Goal: Information Seeking & Learning: Find specific page/section

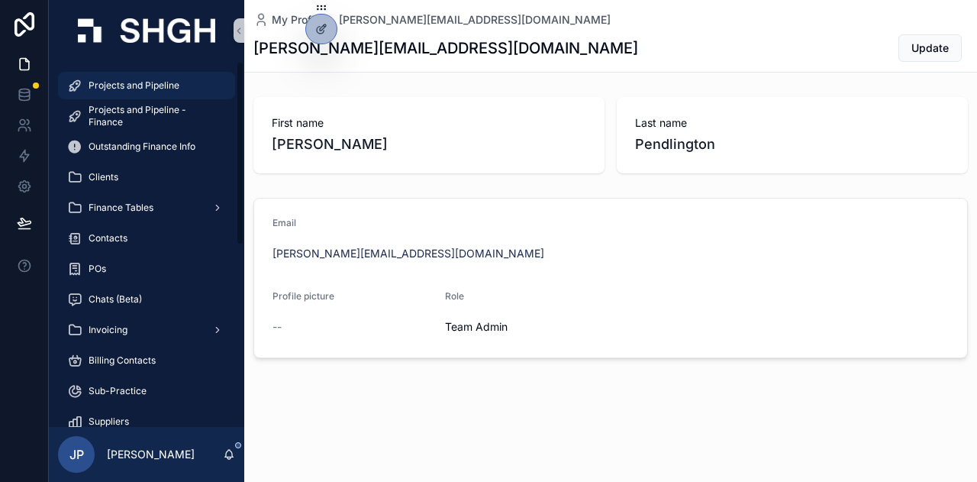
click at [133, 76] on div "Projects and Pipeline" at bounding box center [146, 85] width 159 height 24
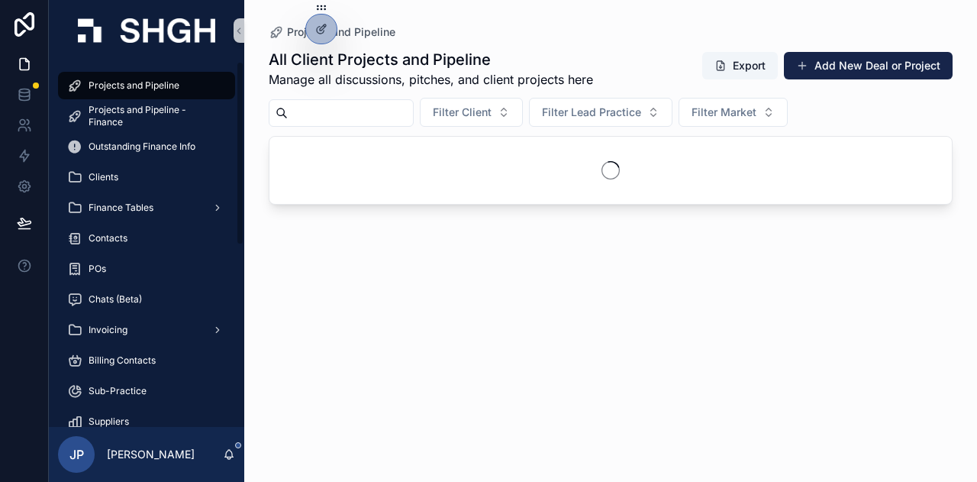
drag, startPoint x: 364, startPoint y: 121, endPoint x: 354, endPoint y: 110, distance: 15.2
click at [355, 111] on input "scrollable content" at bounding box center [350, 112] width 125 height 21
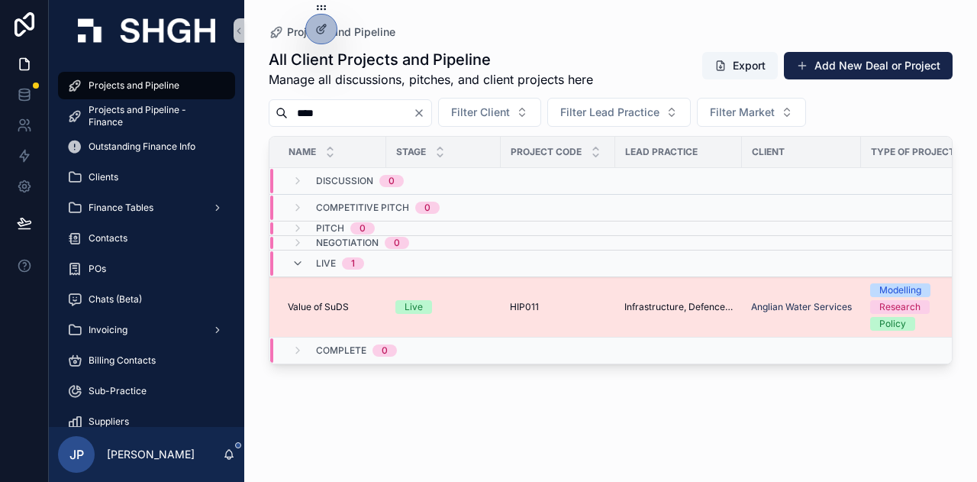
type input "****"
click at [319, 291] on td "Value of SuDS Value of SuDS" at bounding box center [327, 307] width 117 height 60
click at [324, 304] on span "Value of SuDS" at bounding box center [318, 307] width 61 height 12
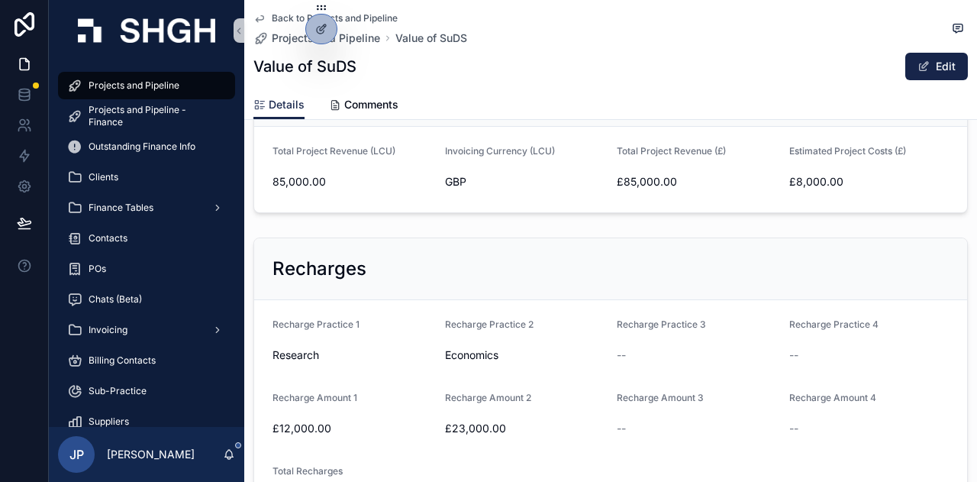
scroll to position [611, 0]
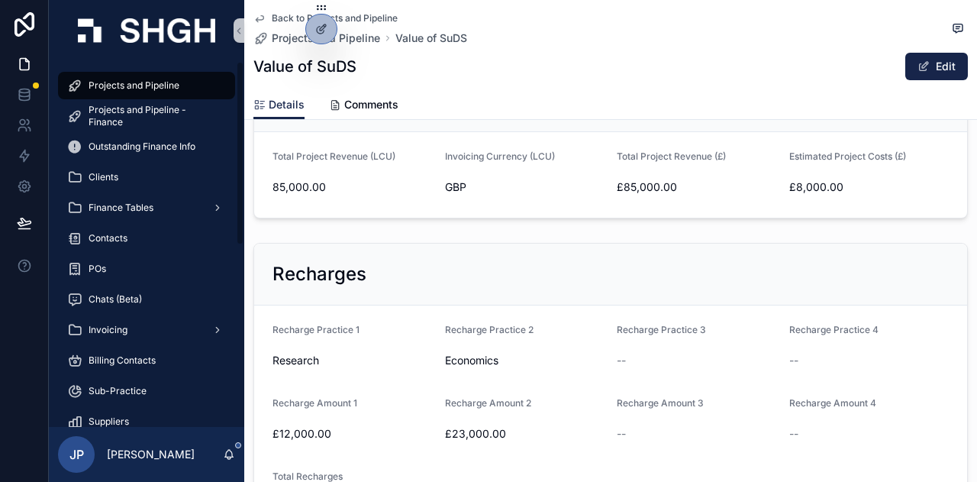
click at [95, 88] on span "Projects and Pipeline" at bounding box center [134, 85] width 91 height 12
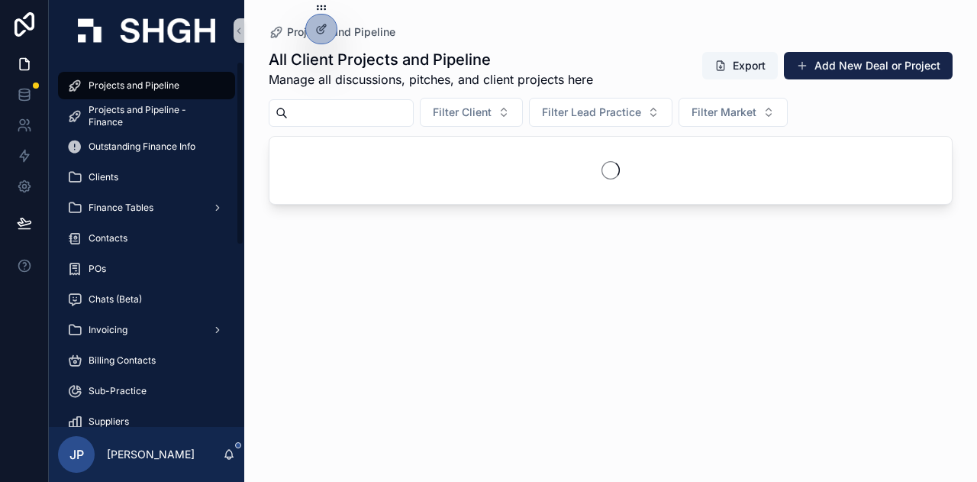
click at [331, 118] on input "scrollable content" at bounding box center [350, 112] width 125 height 21
type input "********"
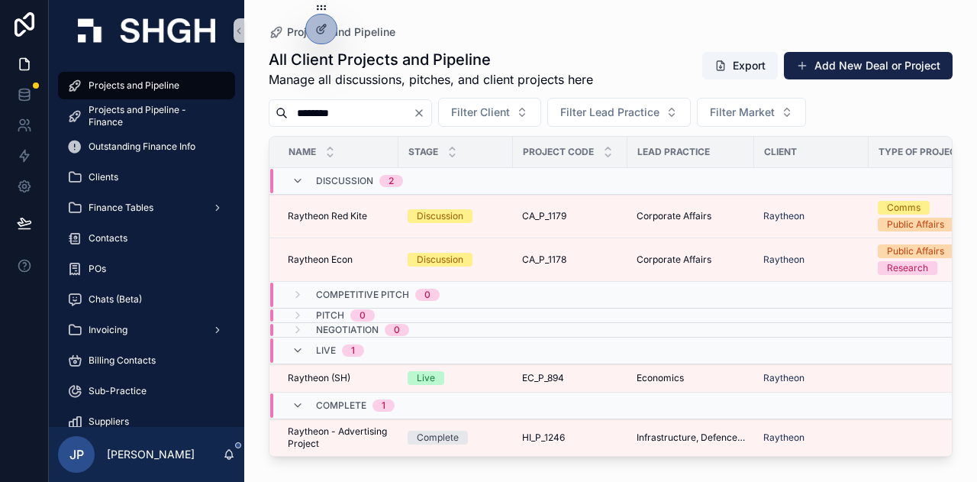
scroll to position [1, 0]
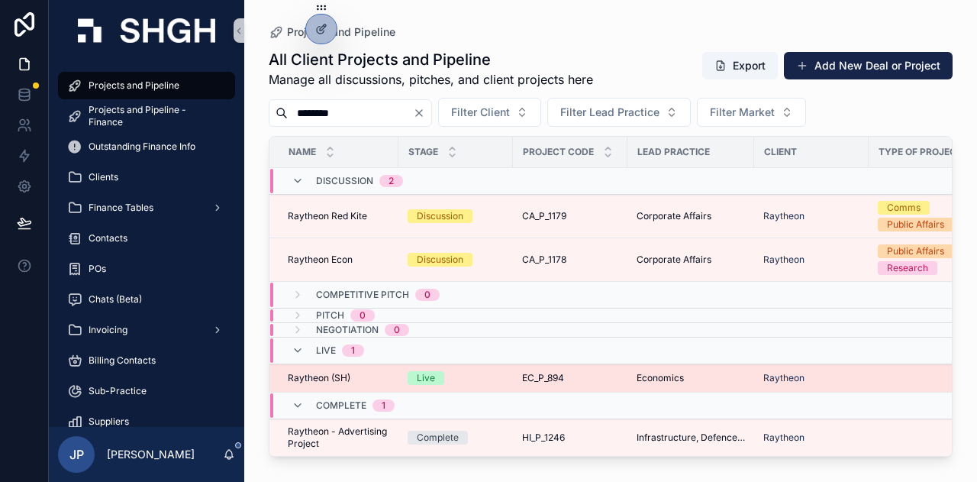
click at [319, 373] on span "Raytheon (SH)" at bounding box center [319, 378] width 63 height 12
